Goal: Task Accomplishment & Management: Use online tool/utility

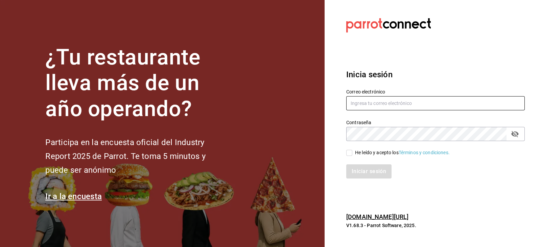
type input "[PERSON_NAME][EMAIL_ADDRESS][PERSON_NAME][DOMAIN_NAME]"
click at [350, 153] on input "He leído y acepto los Términos y condiciones." at bounding box center [349, 153] width 6 height 6
checkbox input "true"
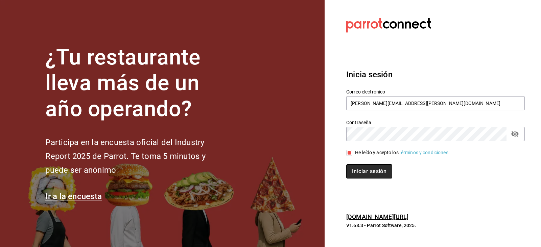
click at [363, 175] on button "Iniciar sesión" at bounding box center [369, 172] width 46 height 14
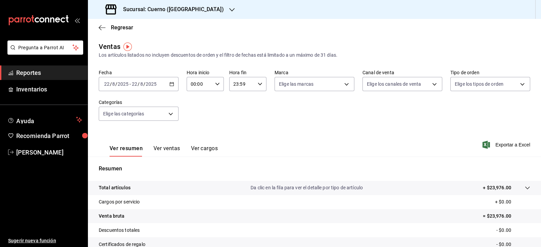
click at [286, 44] on div "Ventas Los artículos listados no incluyen descuentos de orden y el filtro de fe…" at bounding box center [314, 50] width 431 height 17
click at [132, 84] on input "22" at bounding box center [134, 83] width 6 height 5
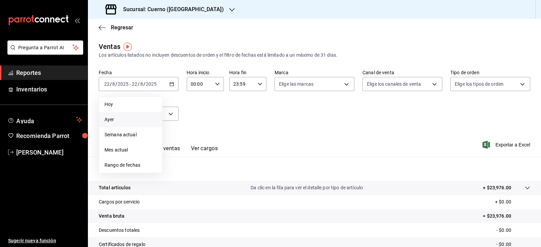
click at [139, 119] on span "Ayer" at bounding box center [130, 119] width 52 height 7
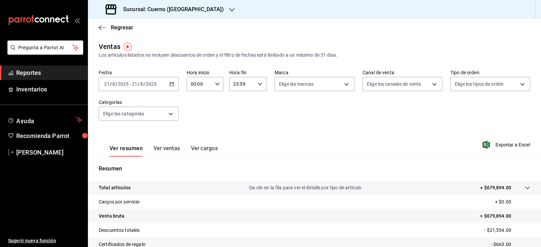
click at [147, 85] on input "2025" at bounding box center [150, 83] width 11 height 5
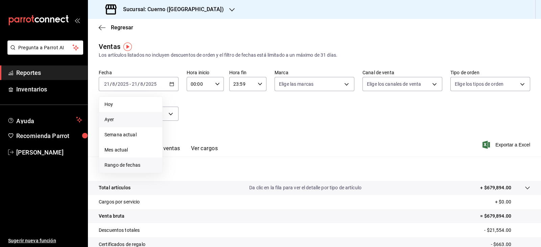
click at [141, 160] on li "Rango de fechas" at bounding box center [130, 165] width 63 height 15
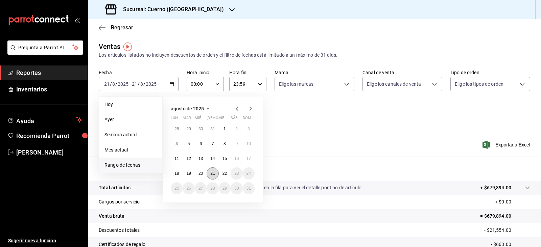
click at [216, 175] on button "21" at bounding box center [212, 174] width 12 height 12
click at [230, 174] on button "22" at bounding box center [225, 174] width 12 height 12
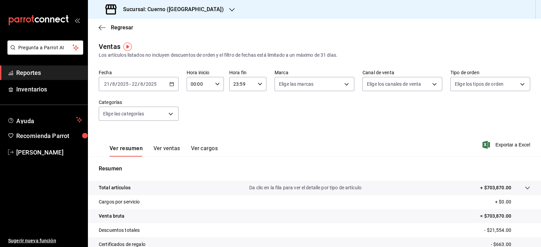
click at [215, 84] on icon "button" at bounding box center [217, 84] width 5 height 5
click at [196, 129] on span "05" at bounding box center [194, 127] width 7 height 5
type input "05:00"
click at [275, 150] on div at bounding box center [270, 123] width 541 height 247
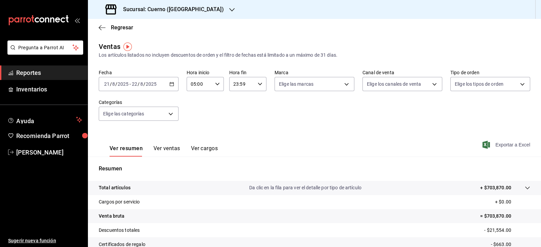
click at [515, 145] on span "Exportar a Excel" at bounding box center [506, 145] width 46 height 8
